Goal: Navigation & Orientation: Find specific page/section

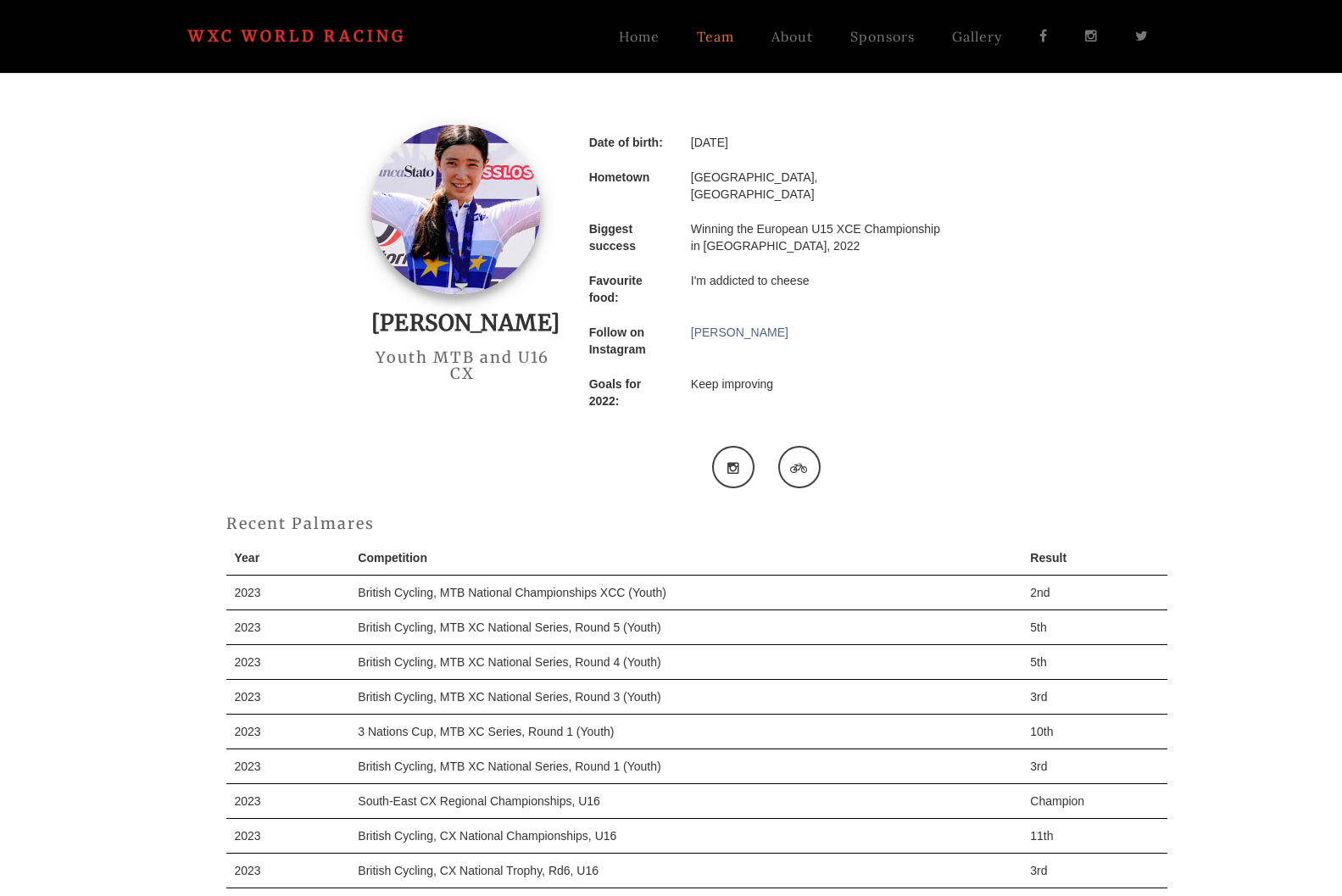
click at [708, 37] on link "Team" at bounding box center [715, 36] width 75 height 43
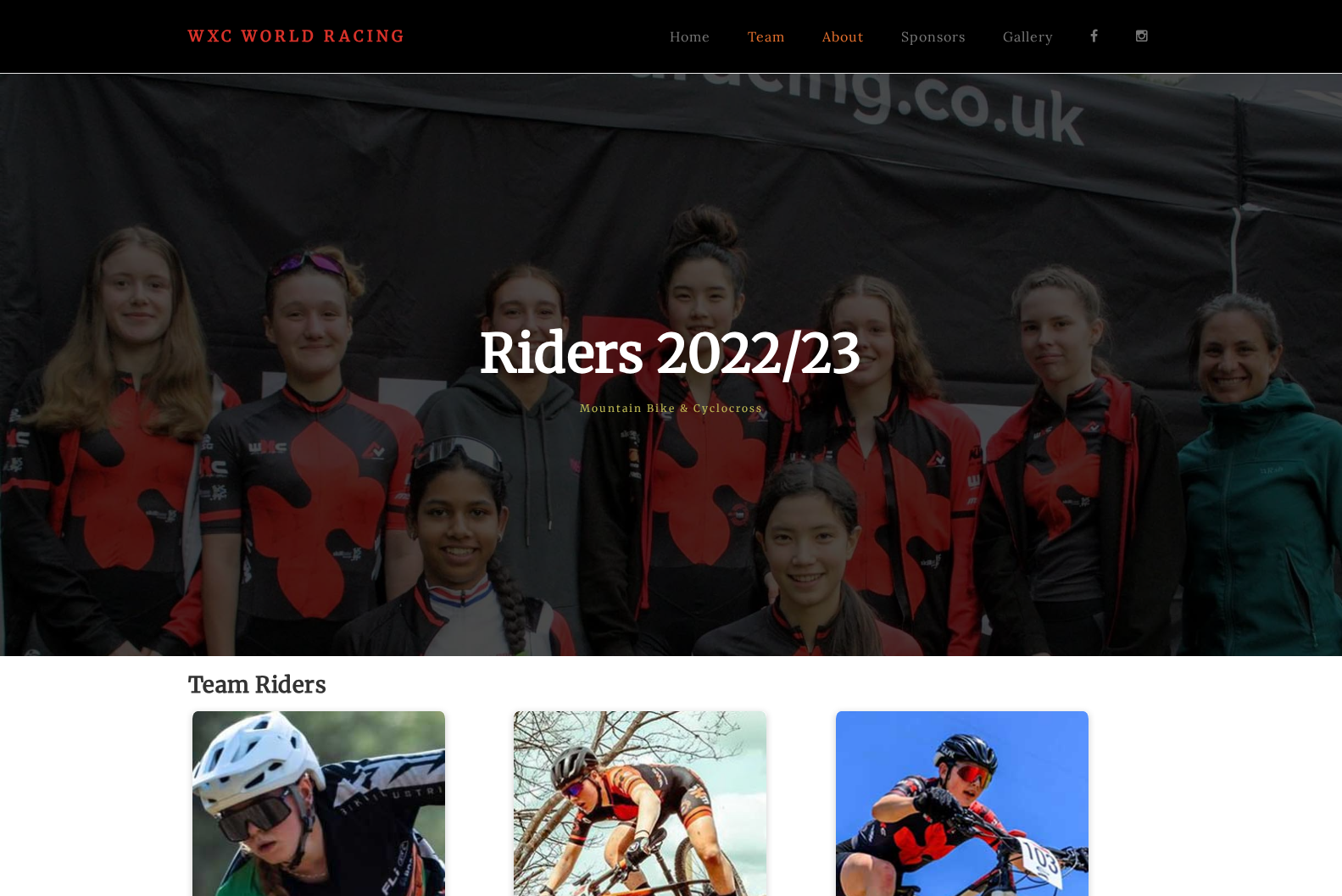
click at [849, 41] on link "About" at bounding box center [843, 36] width 79 height 43
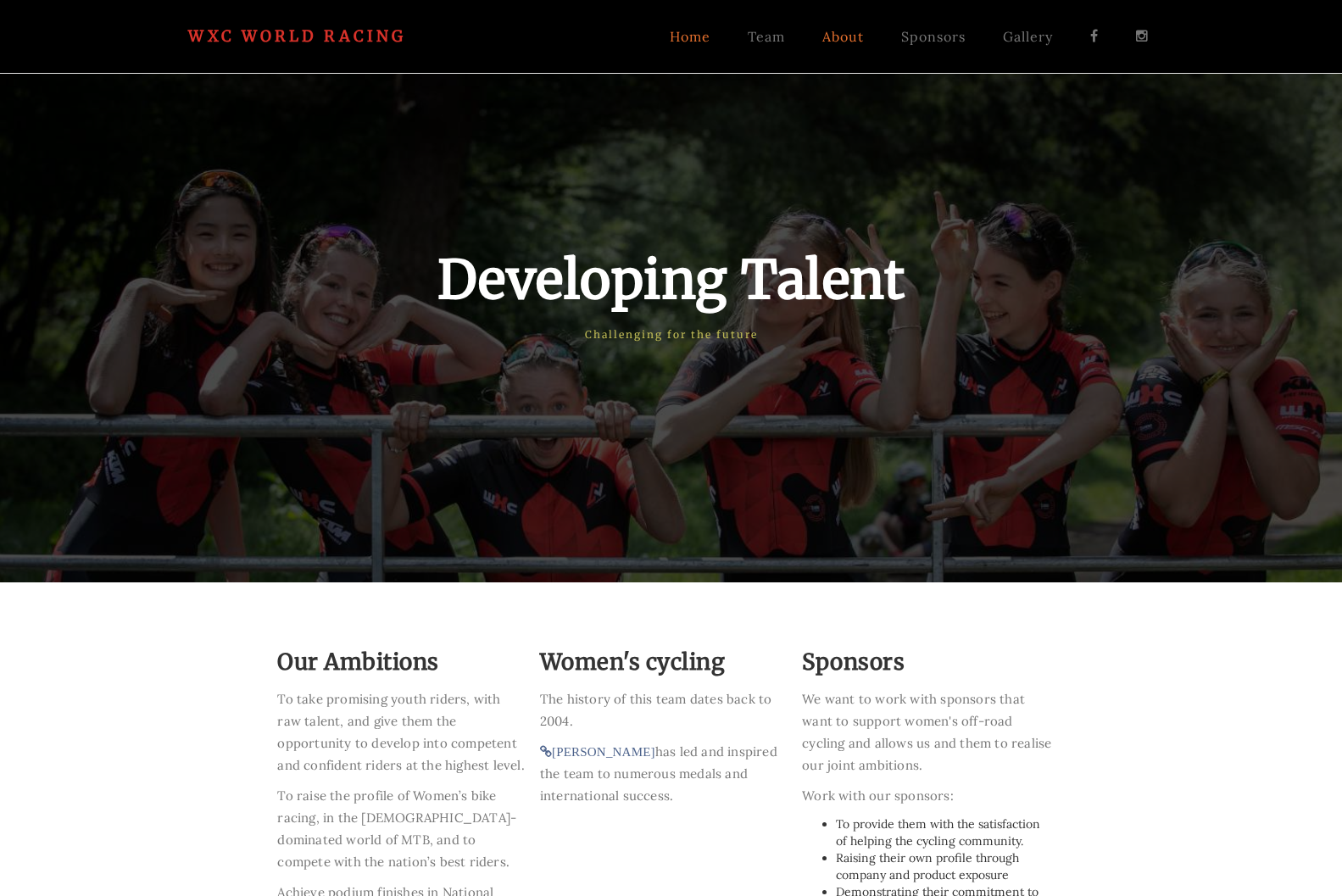
click at [697, 40] on link "Home" at bounding box center [690, 36] width 78 height 43
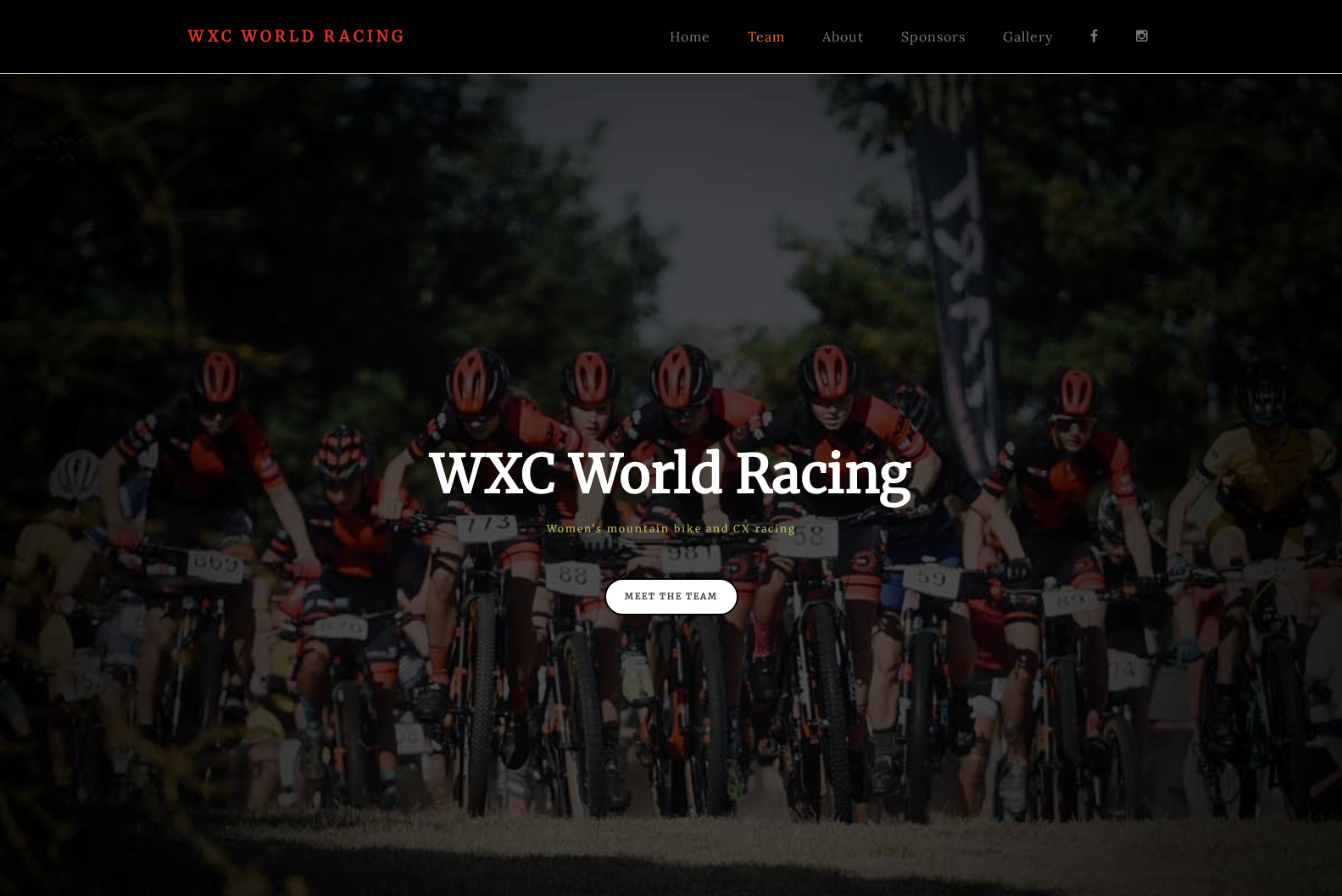
click at [772, 38] on link "Team" at bounding box center [767, 36] width 75 height 43
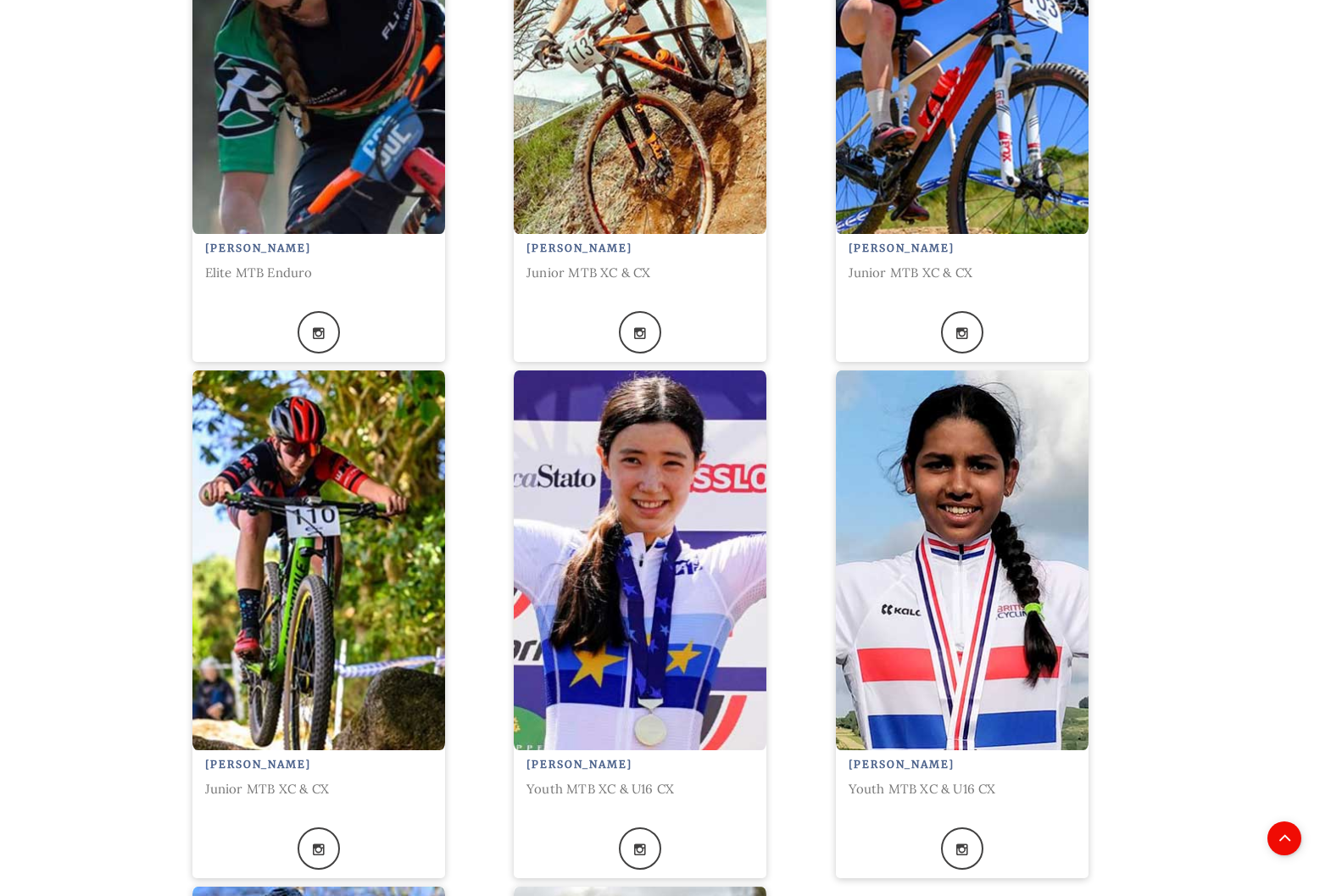
scroll to position [1152, 0]
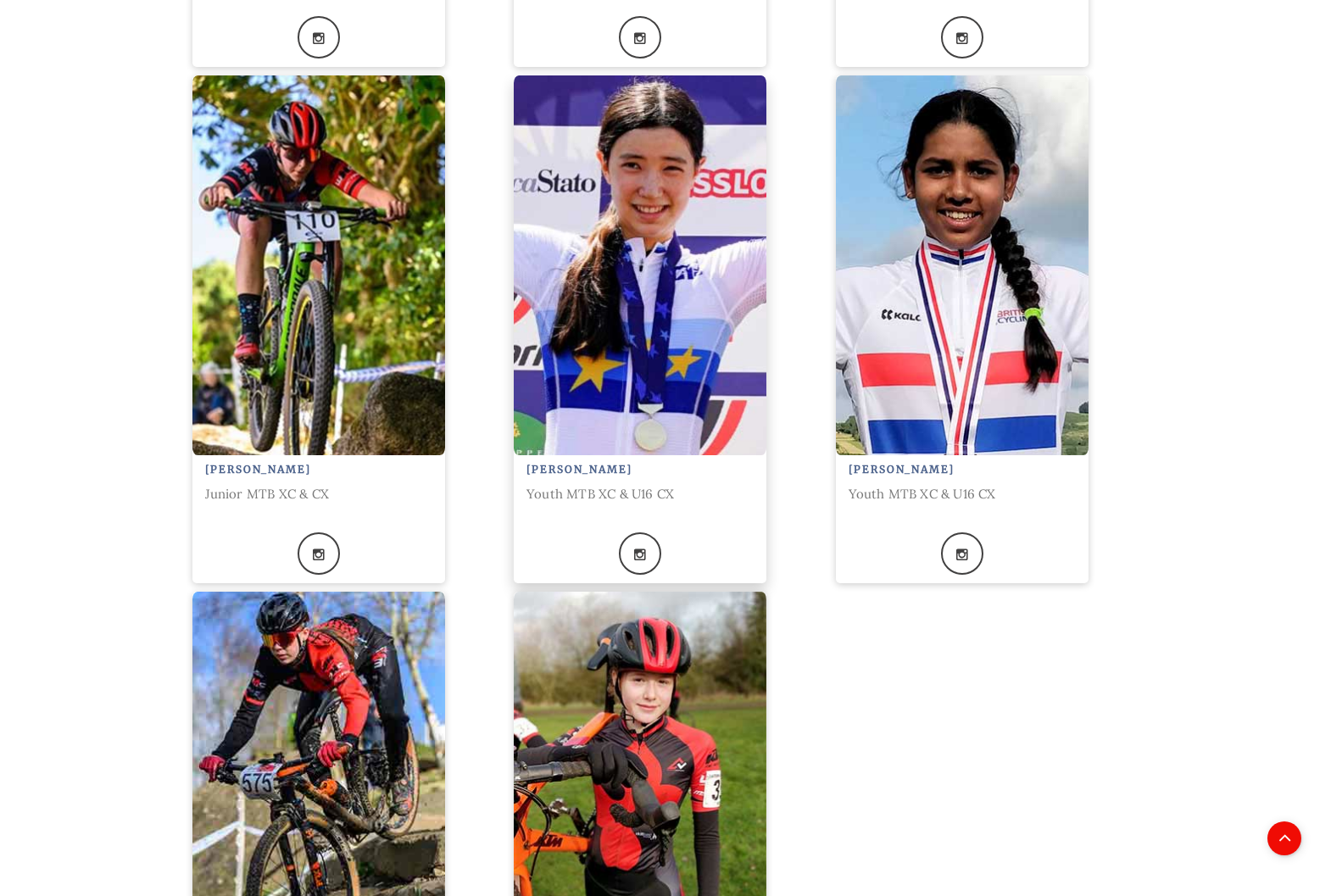
click at [644, 383] on img at bounding box center [640, 266] width 253 height 380
